Goal: Task Accomplishment & Management: Use online tool/utility

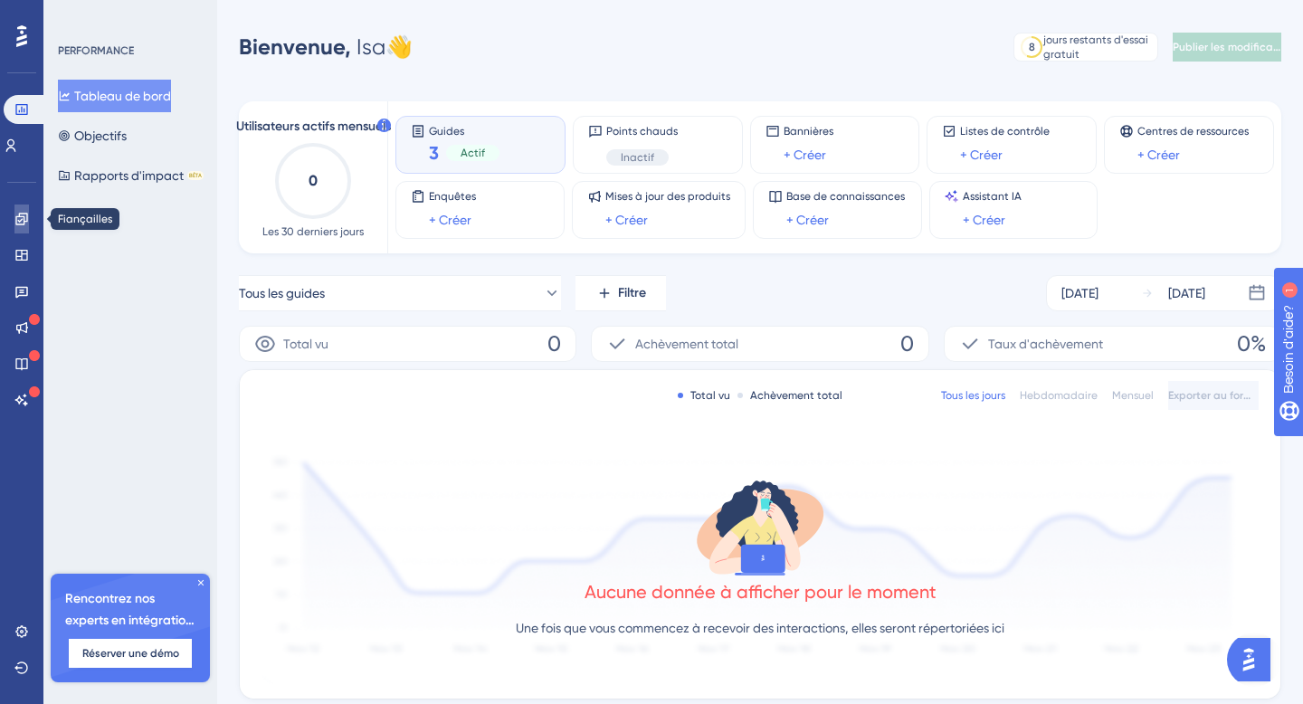
click at [26, 216] on icon at bounding box center [21, 219] width 12 height 12
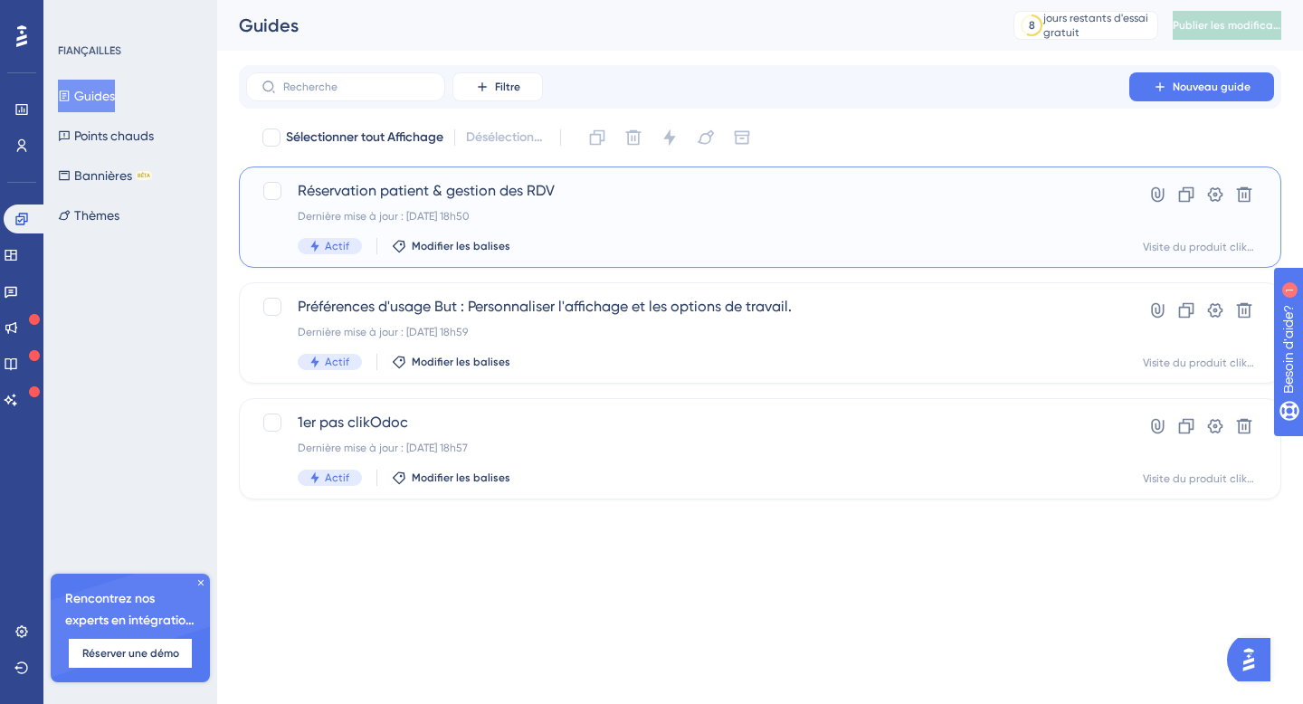
click at [512, 194] on font "Réservation patient & gestion des RDV" at bounding box center [426, 190] width 257 height 17
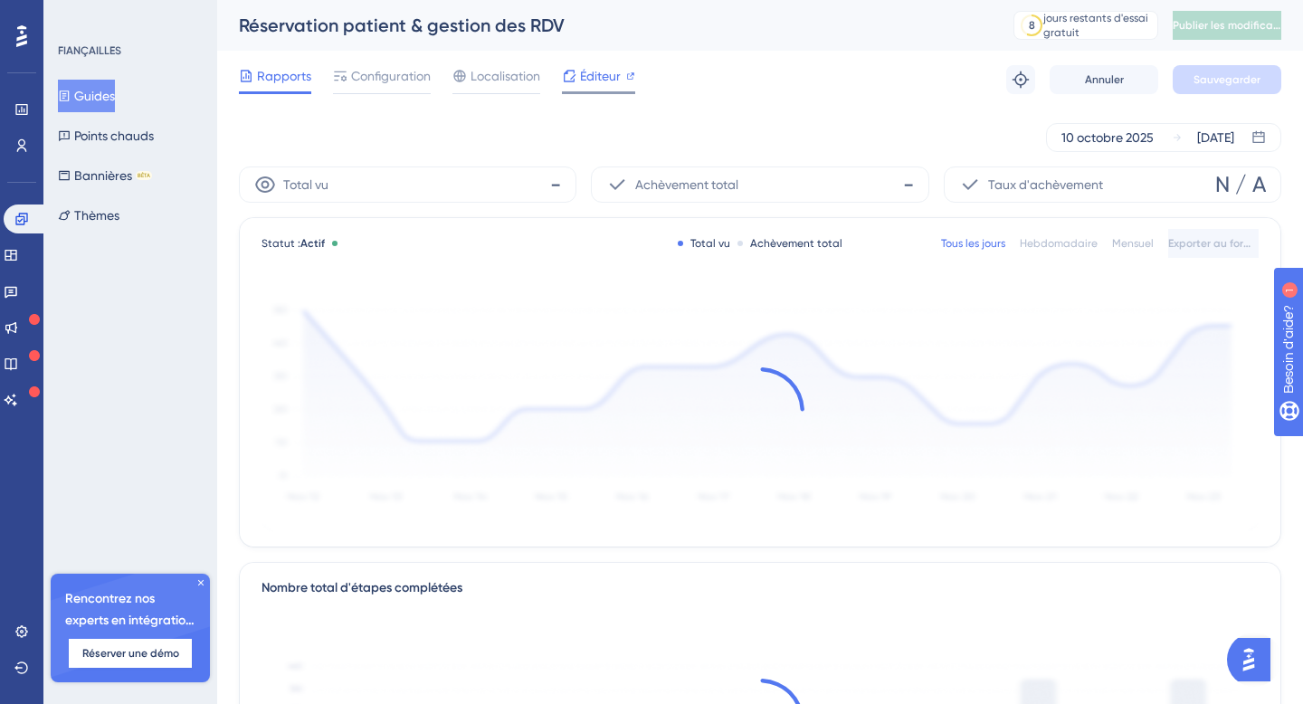
click at [604, 77] on font "Éditeur" at bounding box center [600, 76] width 41 height 14
click at [93, 100] on font "Guides" at bounding box center [94, 96] width 41 height 14
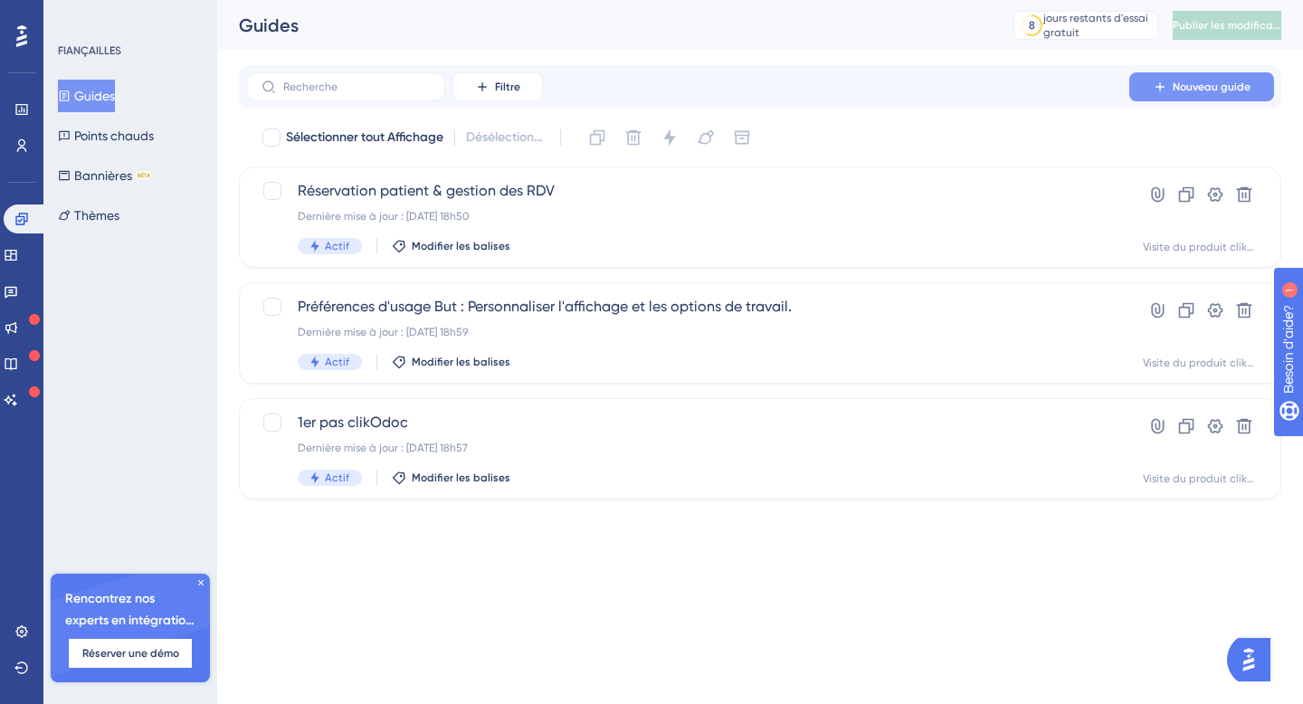
click at [1178, 87] on font "Nouveau guide" at bounding box center [1212, 87] width 78 height 13
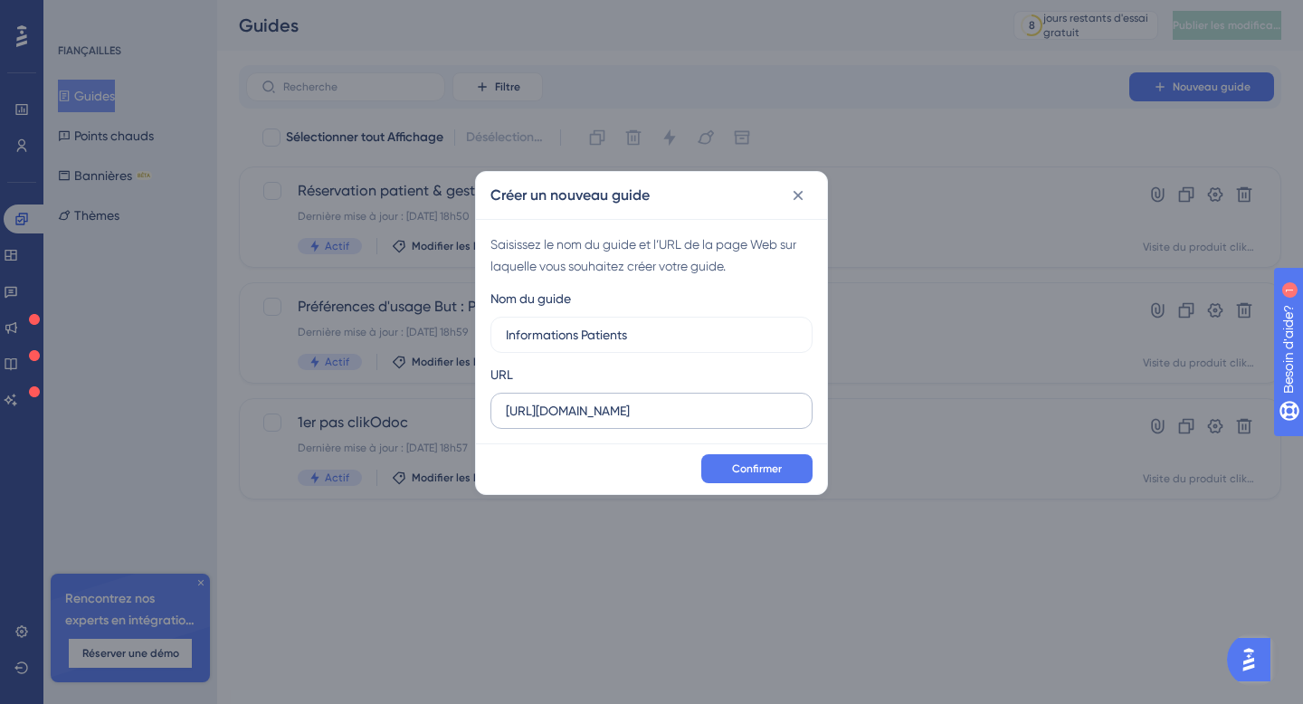
type input "Informations Patients"
click at [680, 407] on input "[URL][DOMAIN_NAME]" at bounding box center [651, 411] width 291 height 20
click at [672, 411] on input "[URL][DOMAIN_NAME]" at bounding box center [651, 411] width 291 height 20
paste input "/dashboards/agenda"
type input "[URL][DOMAIN_NAME]"
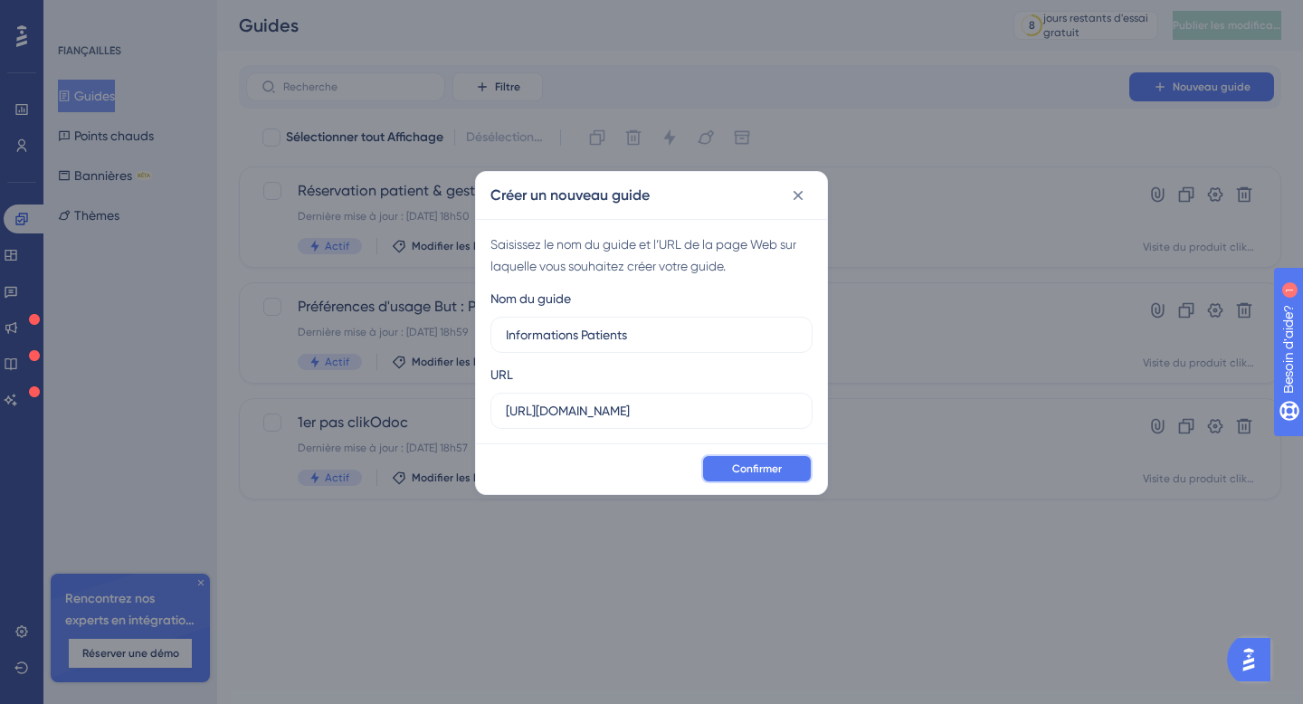
click at [743, 468] on font "Confirmer" at bounding box center [757, 468] width 50 height 13
